Goal: Information Seeking & Learning: Learn about a topic

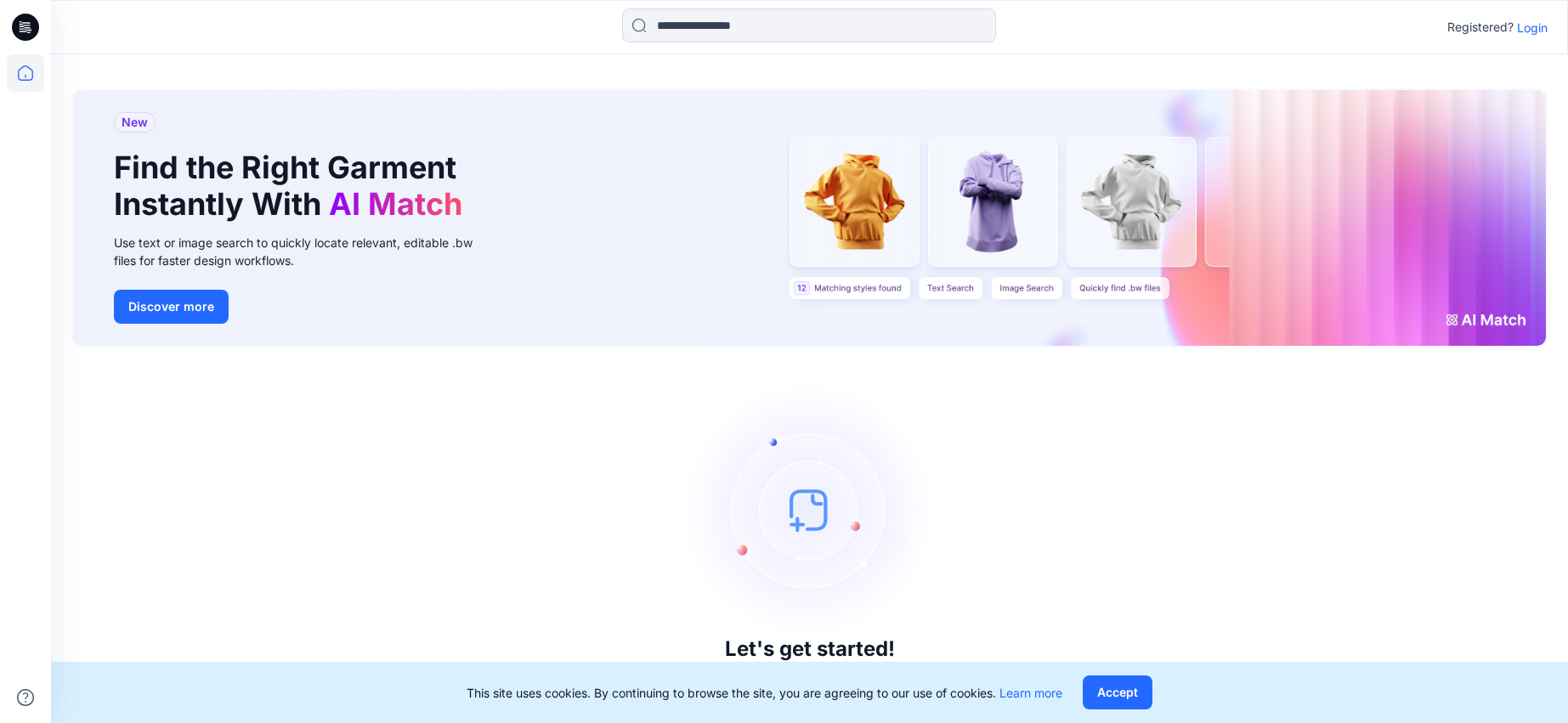
click at [1534, 30] on p "Login" at bounding box center [1532, 27] width 31 height 18
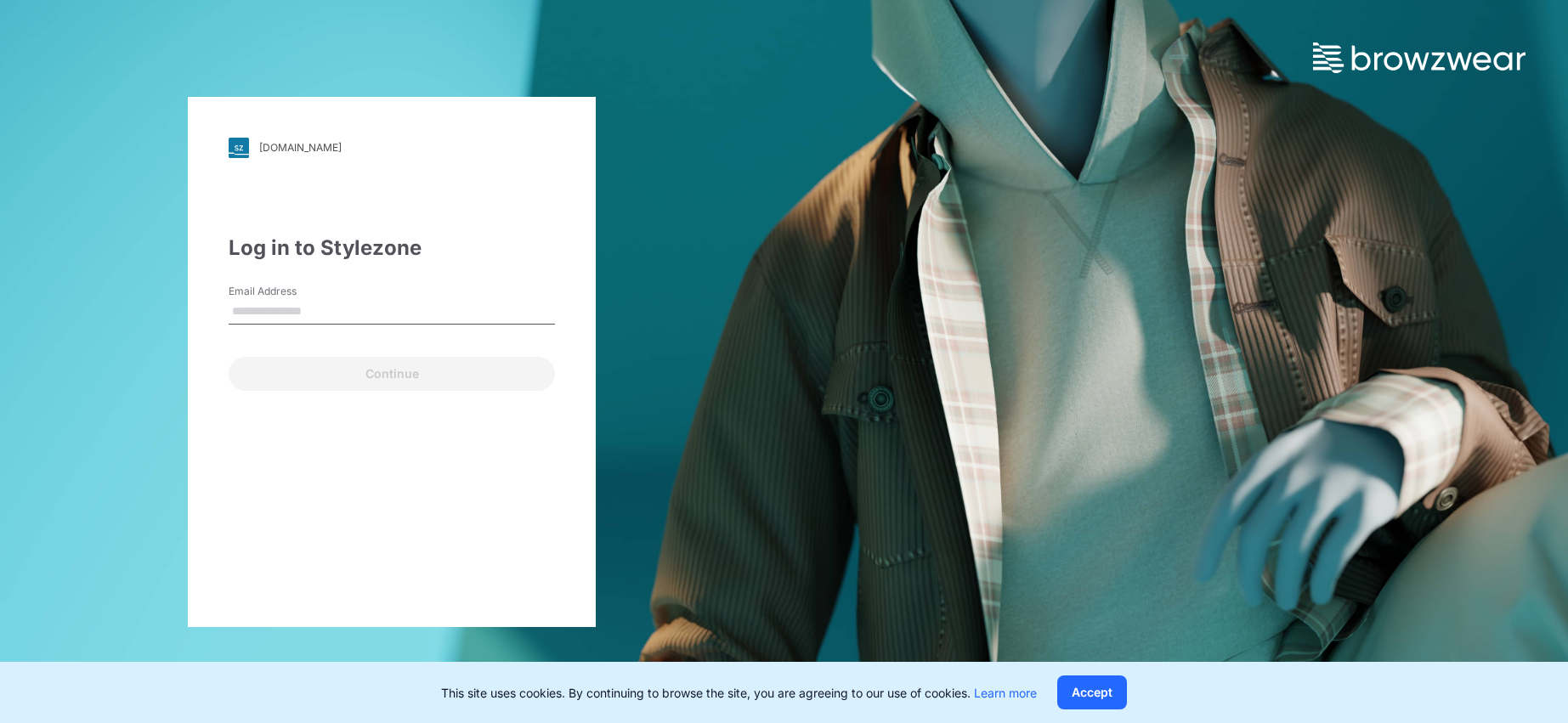
type input "**********"
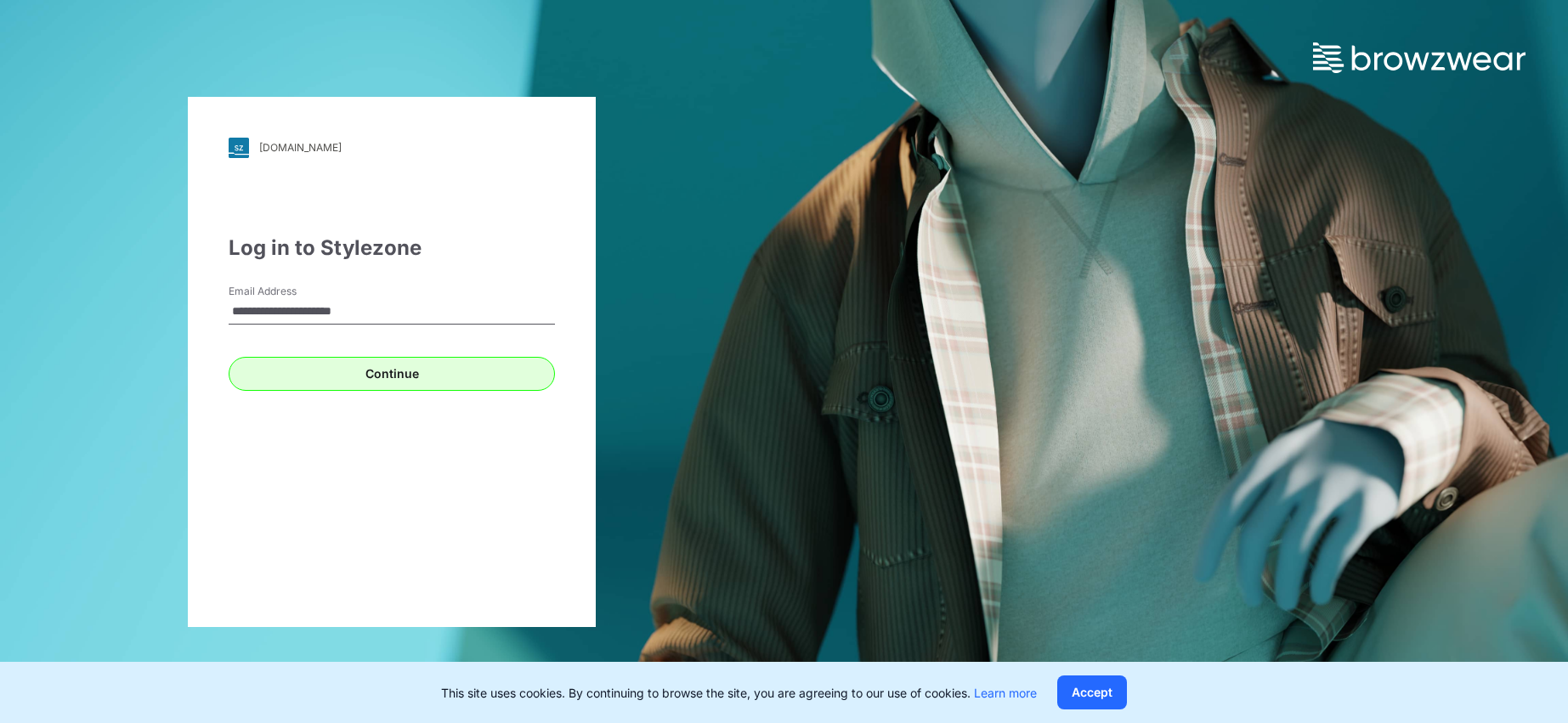
click at [427, 387] on button "Continue" at bounding box center [392, 373] width 327 height 34
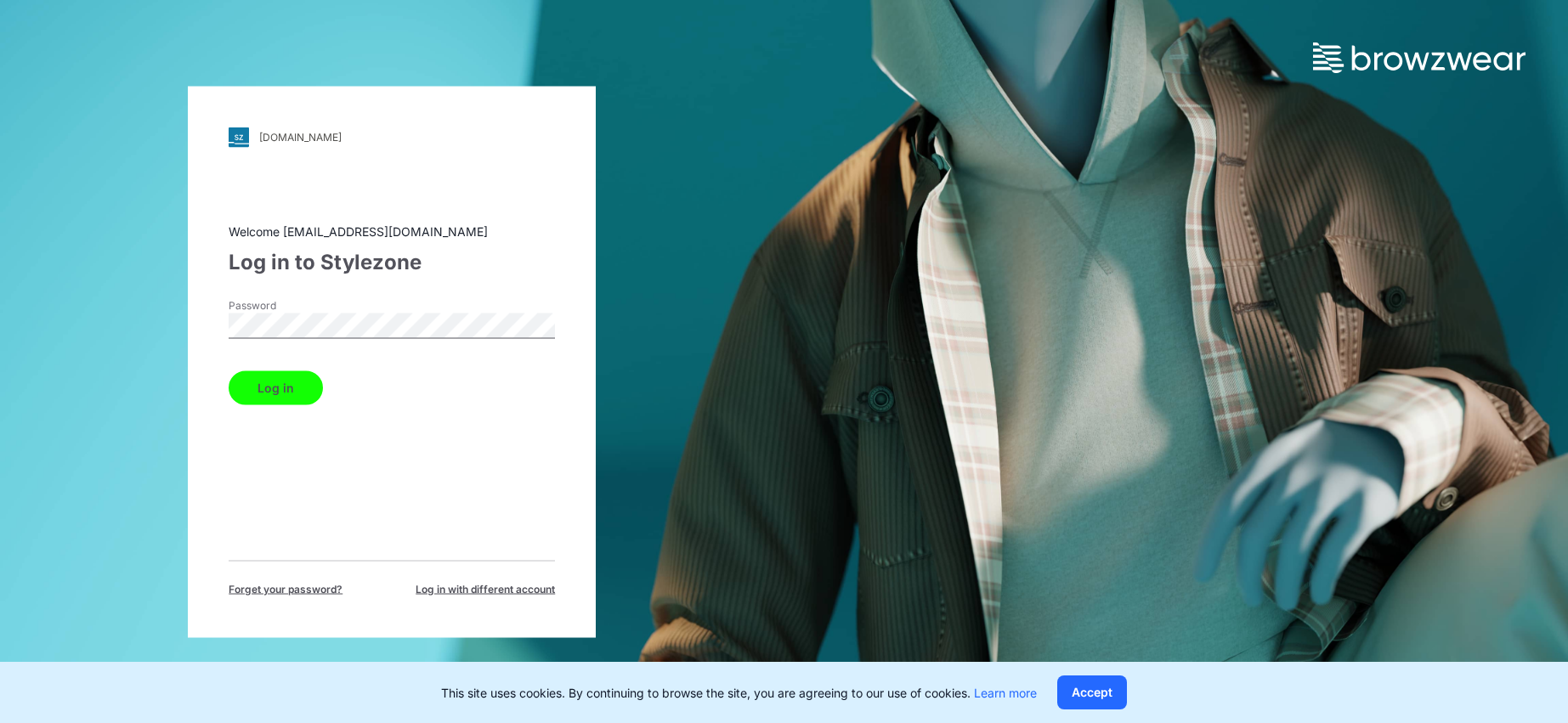
click at [297, 389] on button "Log in" at bounding box center [276, 387] width 94 height 34
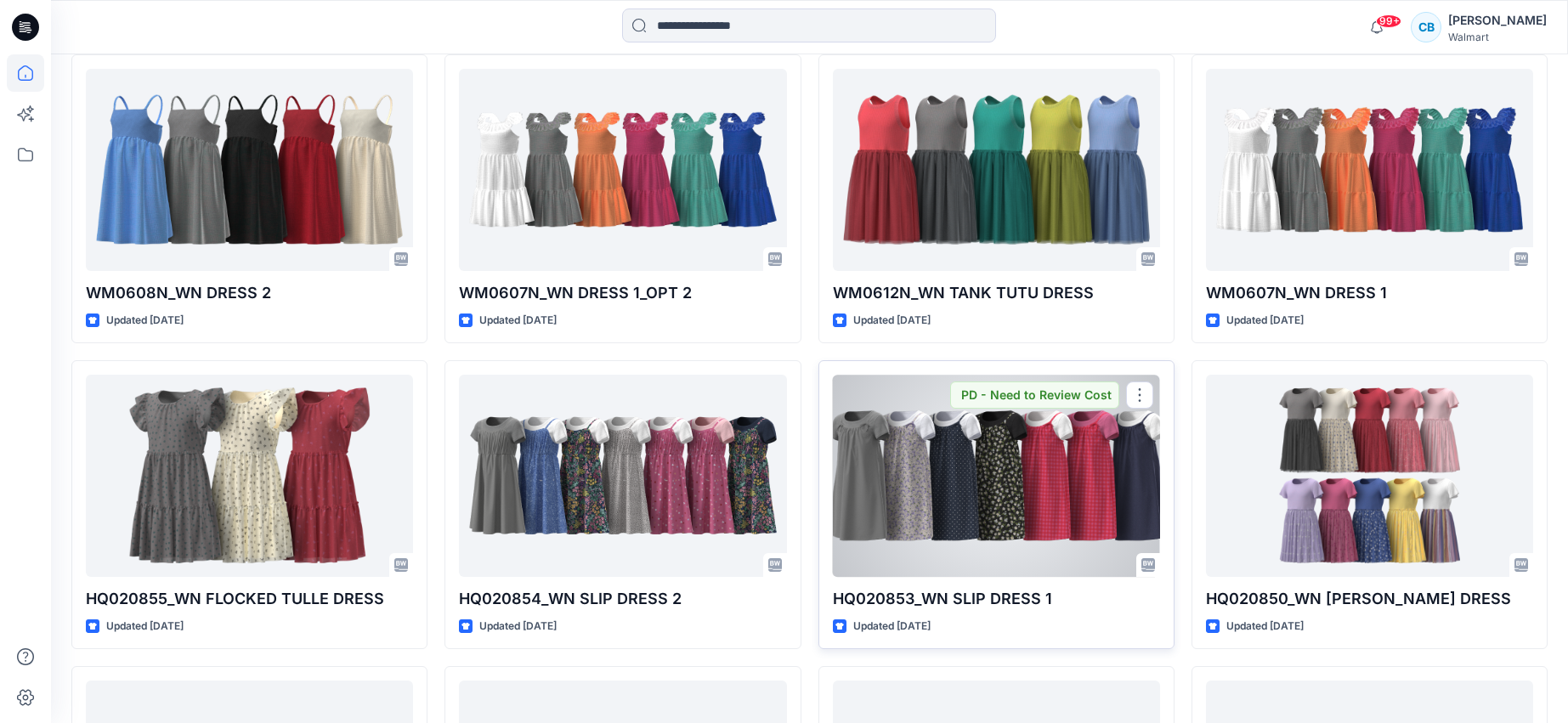
scroll to position [1701, 0]
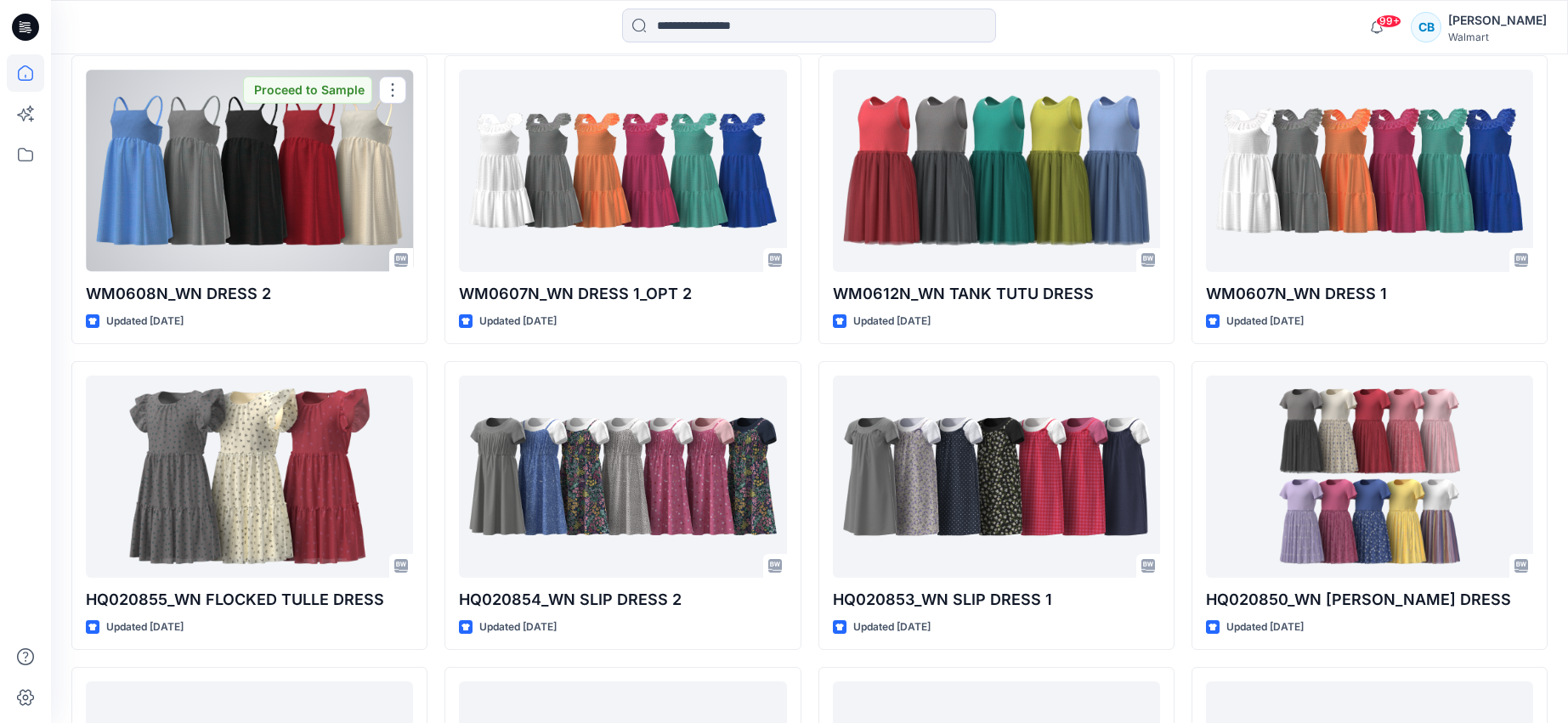
click at [366, 220] on div at bounding box center [249, 171] width 327 height 202
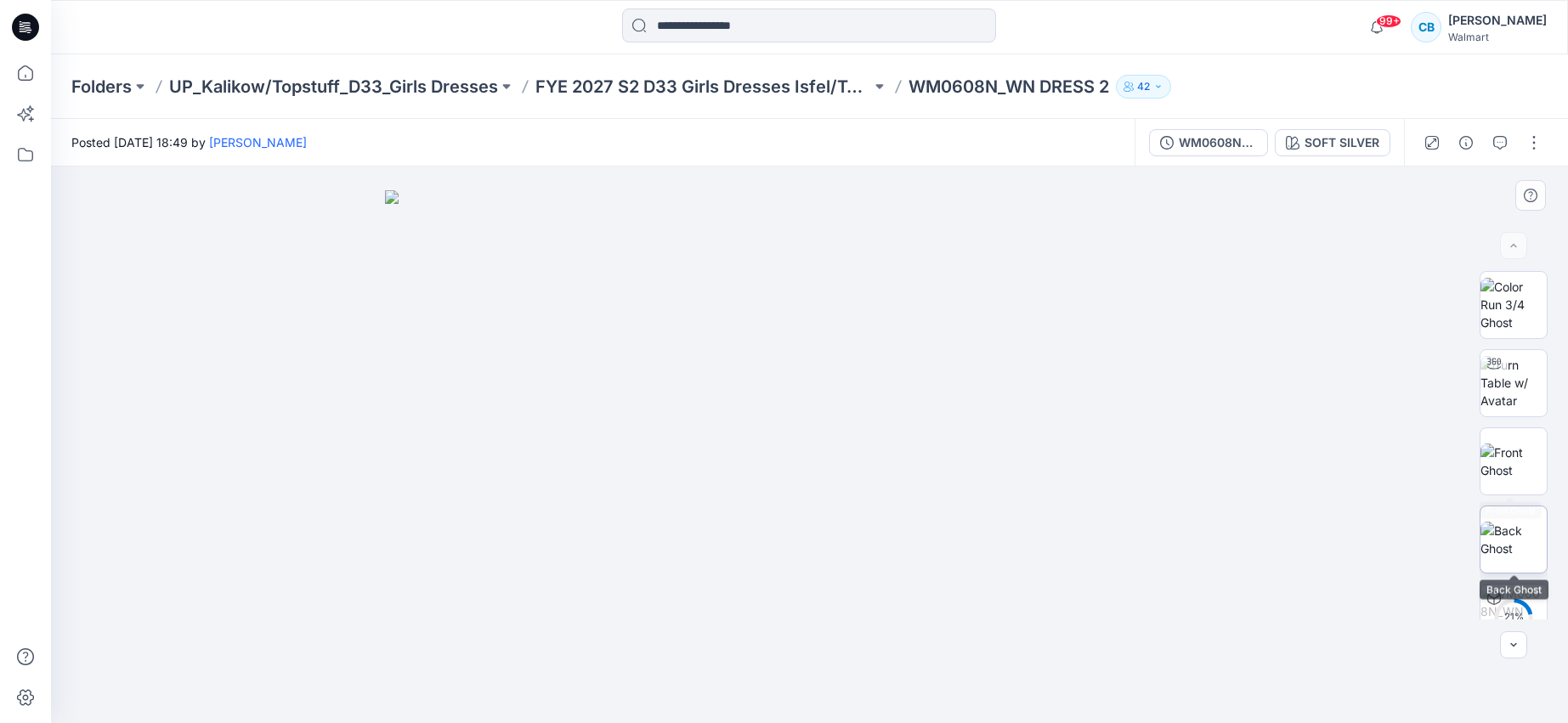
click at [1521, 529] on img at bounding box center [1513, 539] width 66 height 36
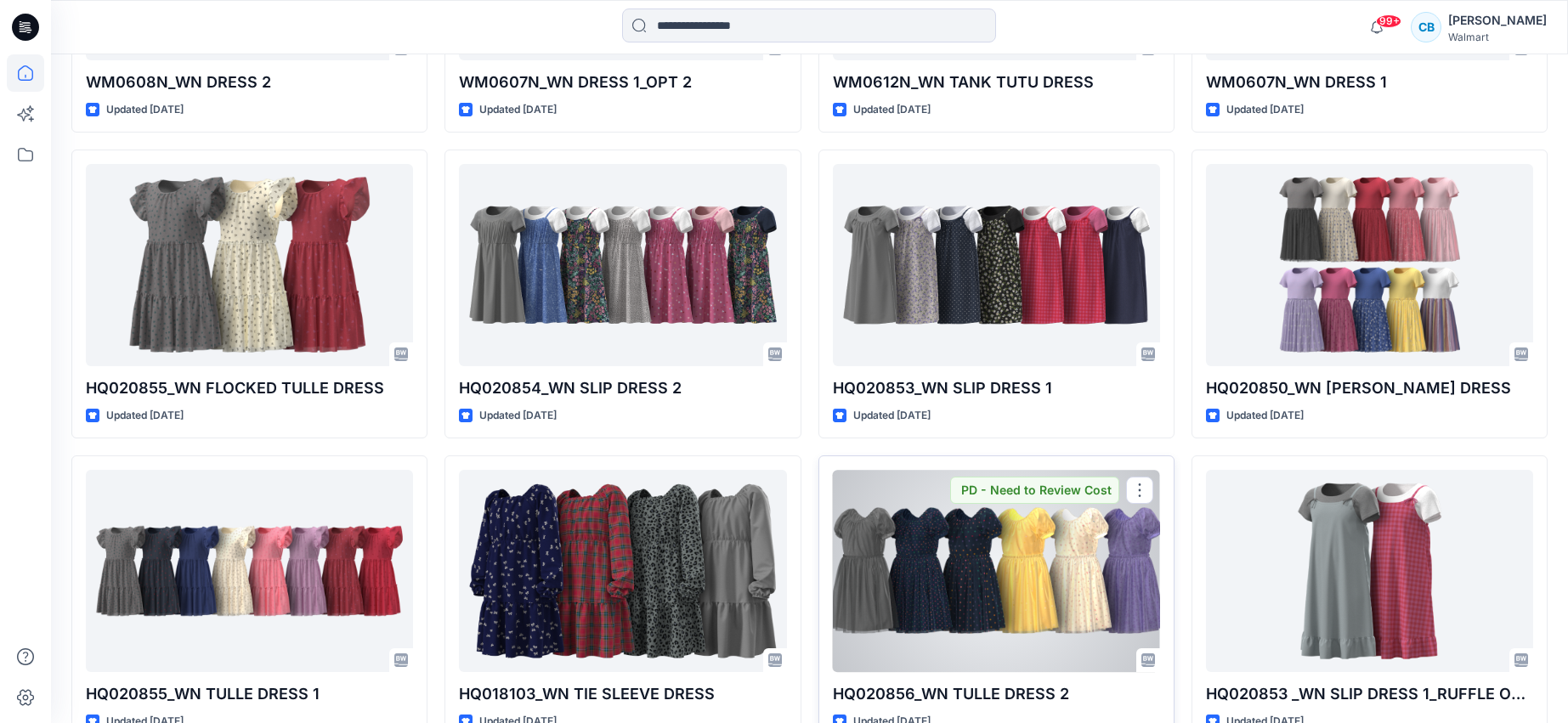
scroll to position [1911, 0]
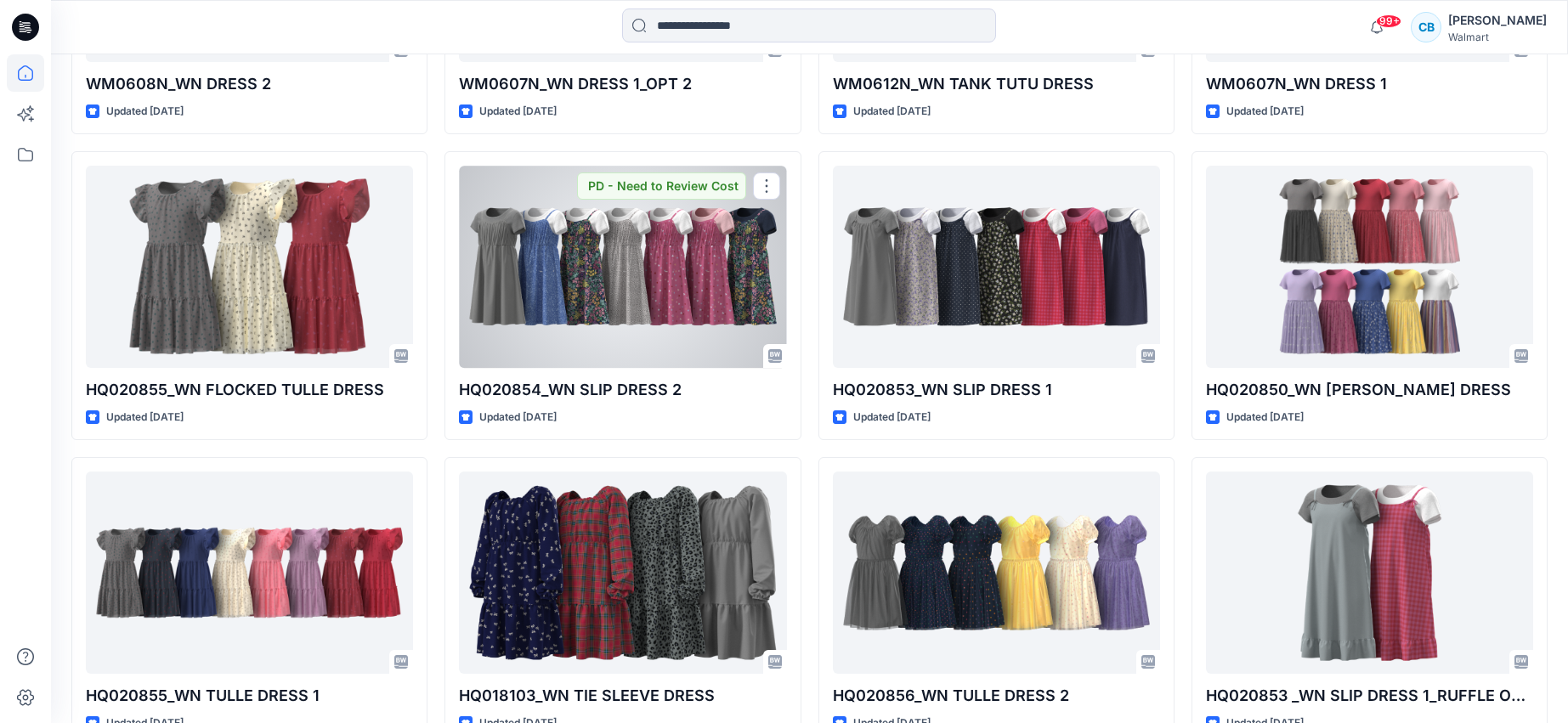
click at [655, 265] on div at bounding box center [622, 266] width 327 height 202
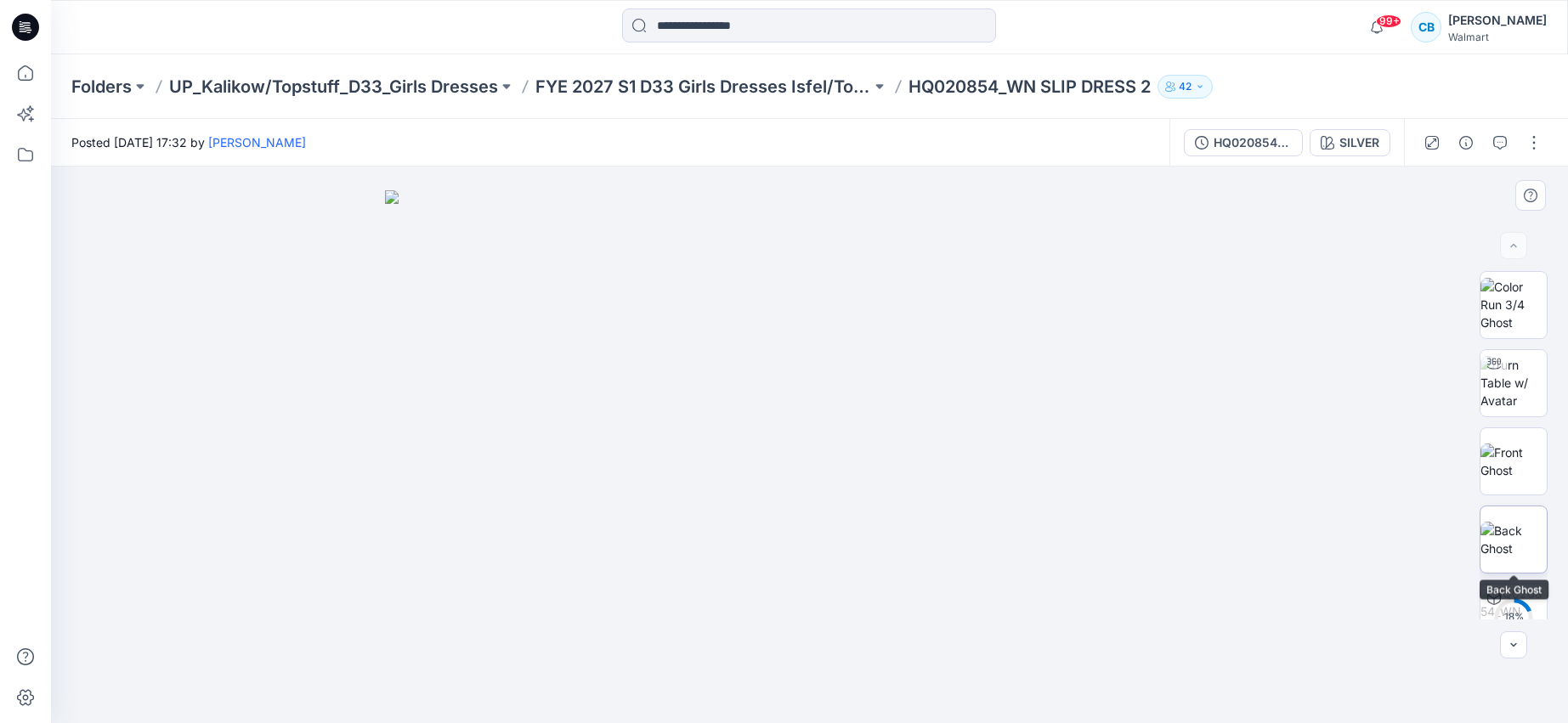
click at [1524, 539] on img at bounding box center [1513, 539] width 66 height 36
